Goal: Navigation & Orientation: Go to known website

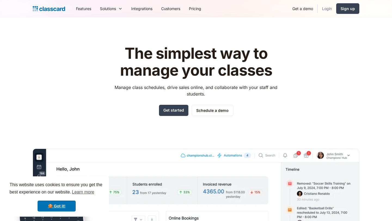
click at [325, 8] on link "Login" at bounding box center [326, 8] width 18 height 12
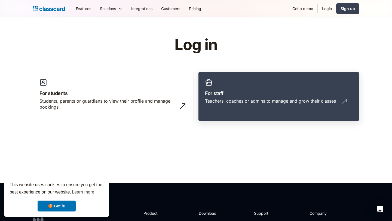
click at [249, 85] on link "For staff Teachers, coaches or admins to manage and grow their classes" at bounding box center [278, 96] width 161 height 49
